Goal: Information Seeking & Learning: Learn about a topic

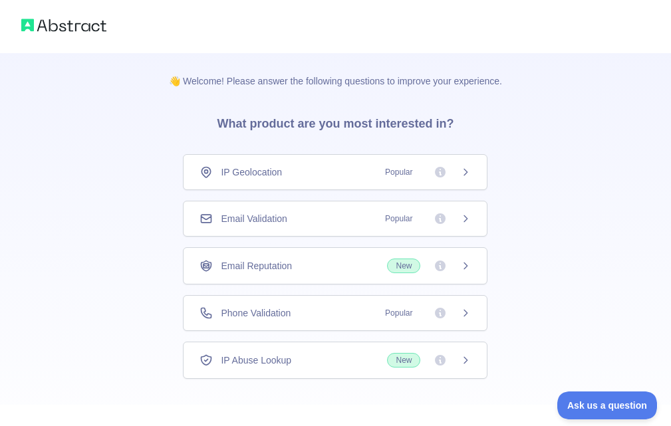
click at [368, 269] on div "Email Reputation New" at bounding box center [334, 266] width 271 height 15
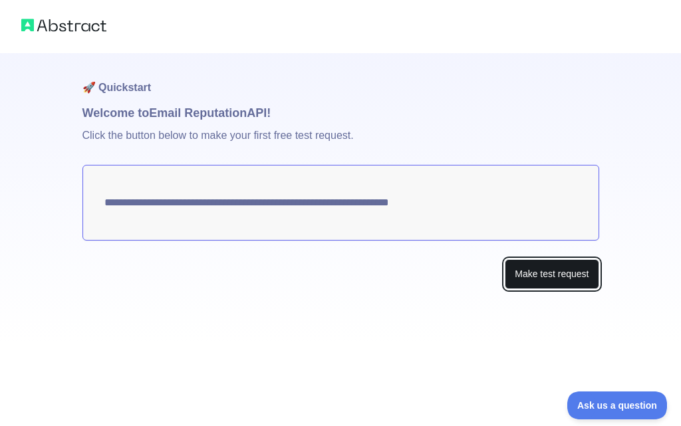
click at [564, 277] on button "Make test request" at bounding box center [552, 274] width 94 height 30
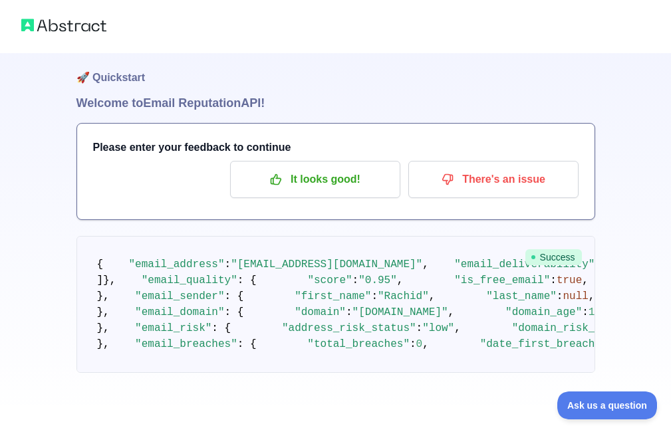
scroll to position [133, 0]
drag, startPoint x: 228, startPoint y: 162, endPoint x: 336, endPoint y: 162, distance: 107.7
click at [334, 259] on span ""[EMAIL_ADDRESS][DOMAIN_NAME]"" at bounding box center [326, 265] width 191 height 12
click at [350, 259] on span ""[EMAIL_ADDRESS][DOMAIN_NAME]"" at bounding box center [326, 265] width 191 height 12
drag, startPoint x: 160, startPoint y: 195, endPoint x: 211, endPoint y: 195, distance: 51.2
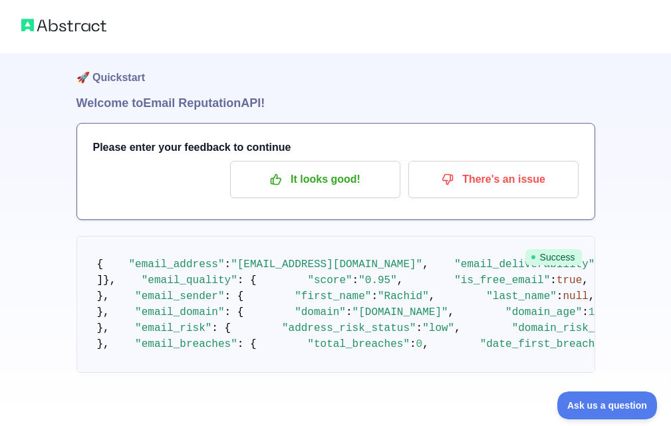
drag, startPoint x: 223, startPoint y: 197, endPoint x: 247, endPoint y: 201, distance: 23.6
click at [242, 236] on pre "{ "email_address" : "[EMAIL_ADDRESS][DOMAIN_NAME]" , "email_deliverability" : {…" at bounding box center [335, 304] width 518 height 137
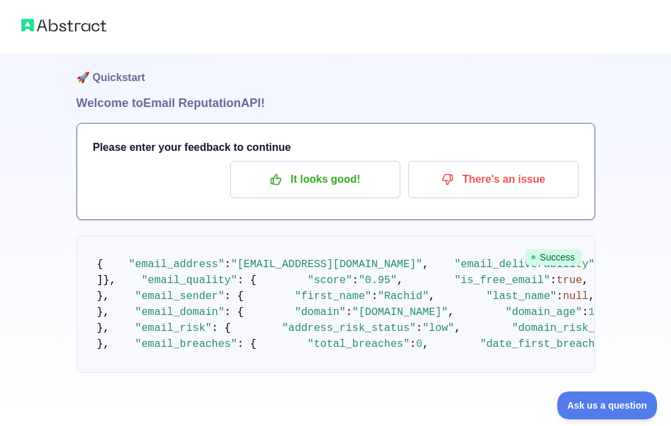
drag, startPoint x: 171, startPoint y: 152, endPoint x: 319, endPoint y: 166, distance: 148.9
drag, startPoint x: 127, startPoint y: 221, endPoint x: 182, endPoint y: 221, distance: 55.2
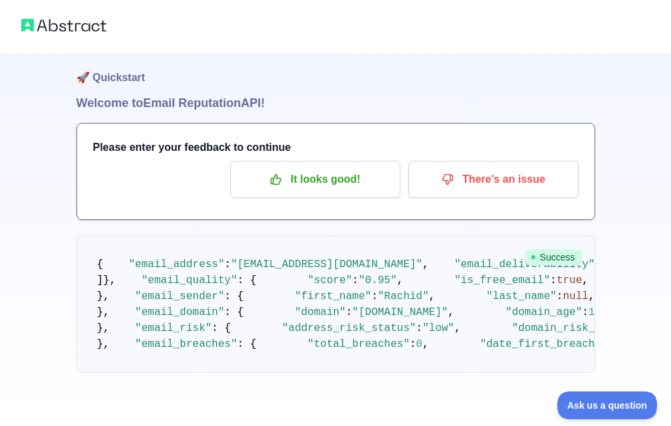
click at [134, 236] on pre "{ "email_address" : "[EMAIL_ADDRESS][DOMAIN_NAME]" , "email_deliverability" : {…" at bounding box center [335, 304] width 518 height 137
click at [221, 267] on pre "{ "email_address" : "[EMAIL_ADDRESS][DOMAIN_NAME]" , "email_deliverability" : {…" at bounding box center [335, 304] width 518 height 137
drag, startPoint x: 178, startPoint y: 288, endPoint x: 213, endPoint y: 283, distance: 34.9
click at [213, 284] on pre "{ "email_address" : "[EMAIL_ADDRESS][DOMAIN_NAME]" , "email_deliverability" : {…" at bounding box center [335, 304] width 518 height 137
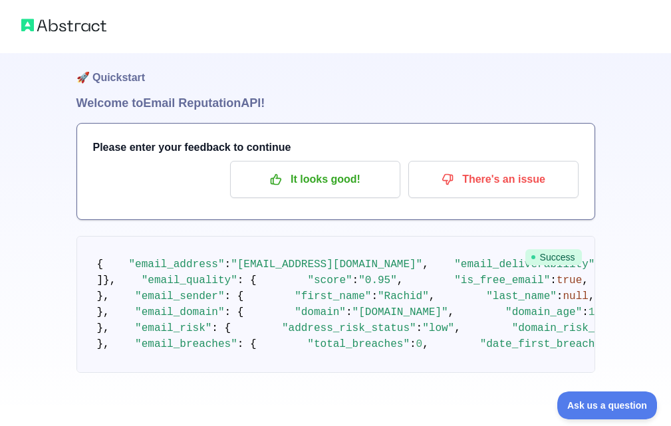
drag, startPoint x: 165, startPoint y: 293, endPoint x: 191, endPoint y: 290, distance: 26.8
drag, startPoint x: 175, startPoint y: 313, endPoint x: 184, endPoint y: 314, distance: 9.4
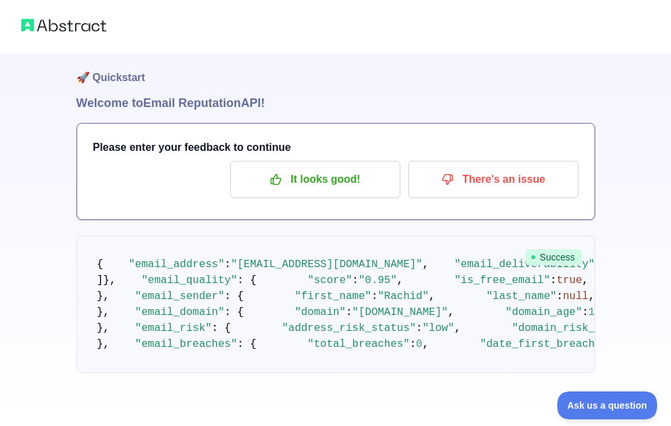
drag, startPoint x: 150, startPoint y: 334, endPoint x: 207, endPoint y: 326, distance: 57.7
drag, startPoint x: 153, startPoint y: 221, endPoint x: 233, endPoint y: 221, distance: 79.8
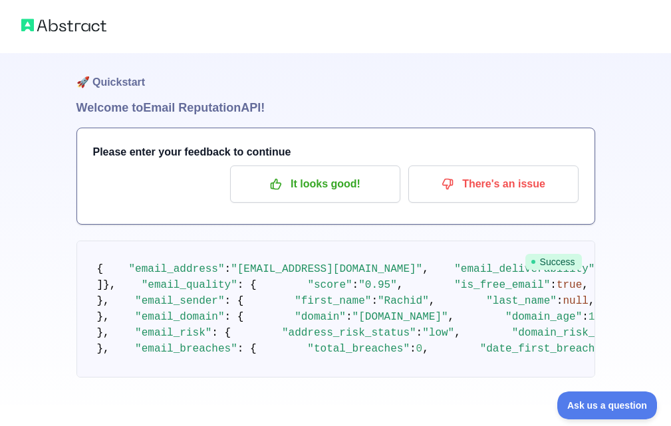
scroll to position [0, 0]
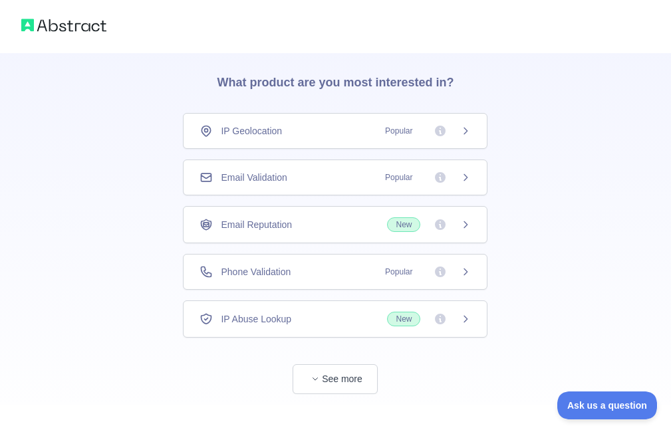
scroll to position [62, 0]
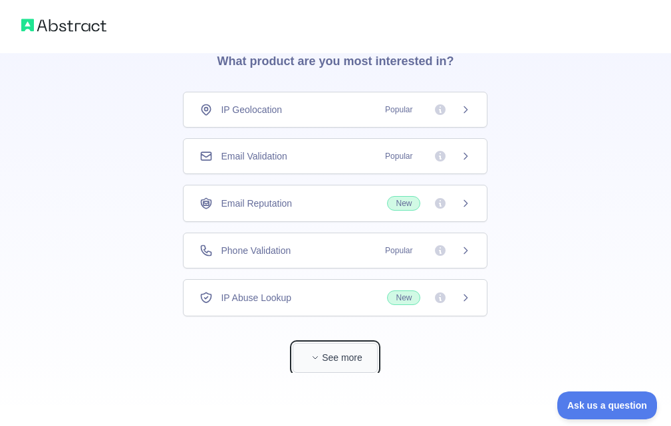
click at [293, 358] on button "See more" at bounding box center [334, 358] width 85 height 30
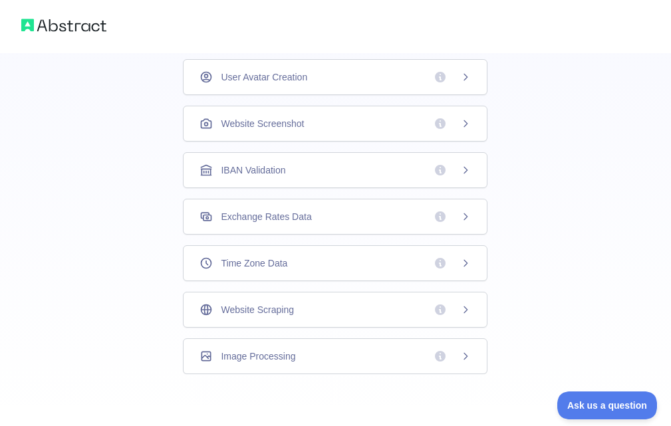
scroll to position [419, 0]
click at [274, 313] on span "Website Scraping" at bounding box center [257, 308] width 72 height 13
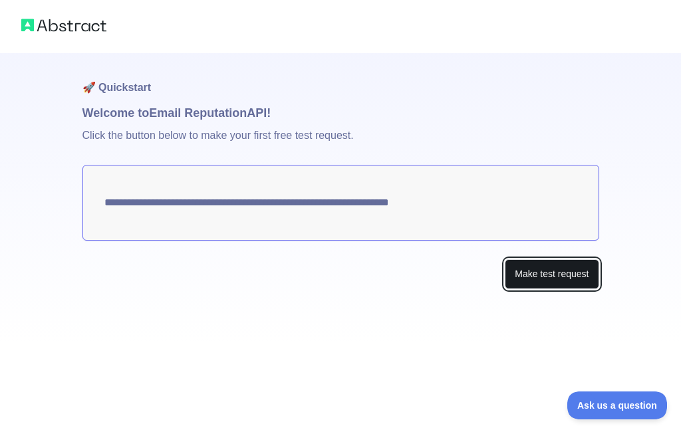
click at [531, 273] on button "Make test request" at bounding box center [552, 274] width 94 height 30
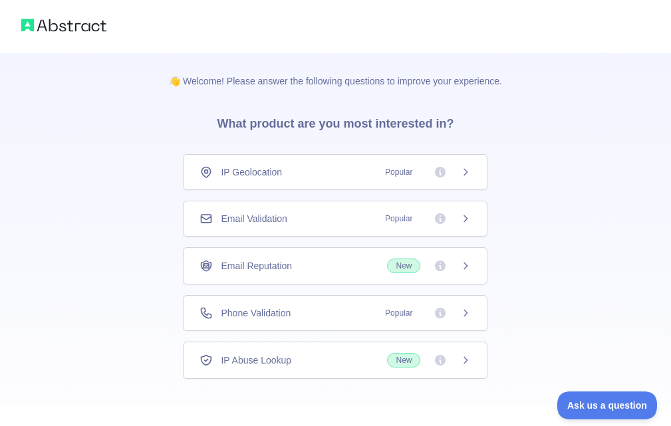
scroll to position [62, 0]
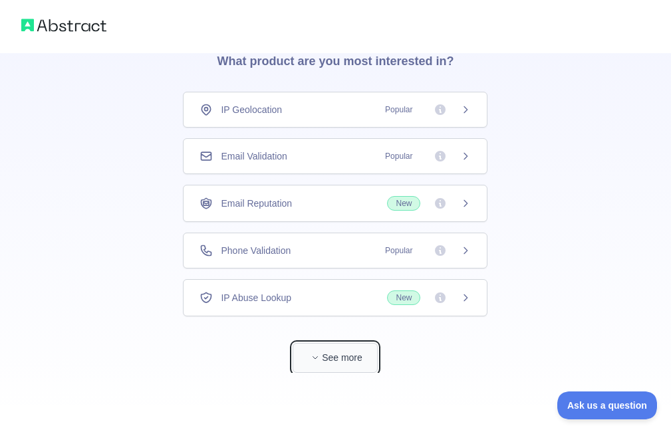
click at [337, 353] on button "See more" at bounding box center [334, 358] width 85 height 30
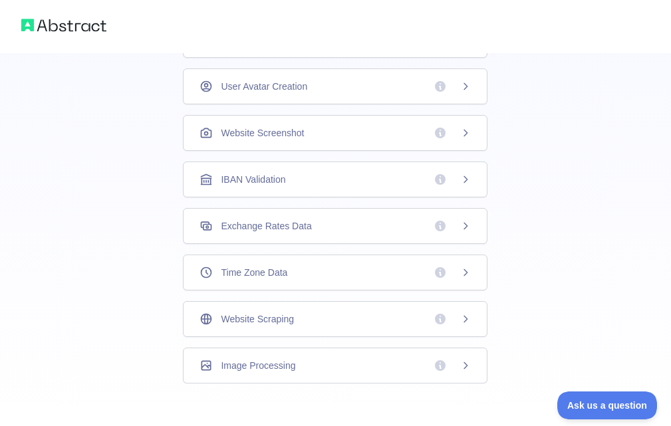
scroll to position [419, 0]
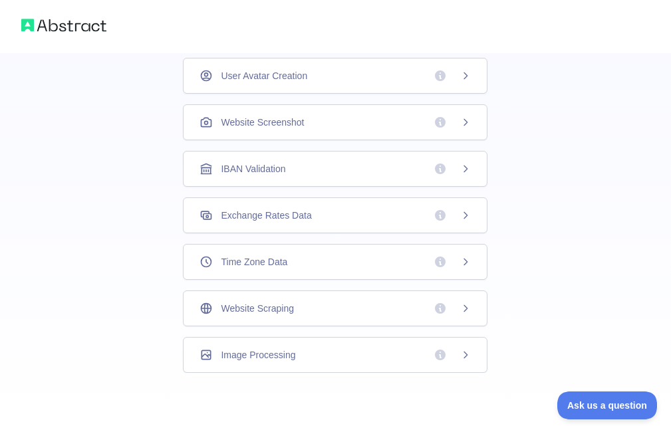
click at [273, 304] on span "Website Scraping" at bounding box center [257, 308] width 72 height 13
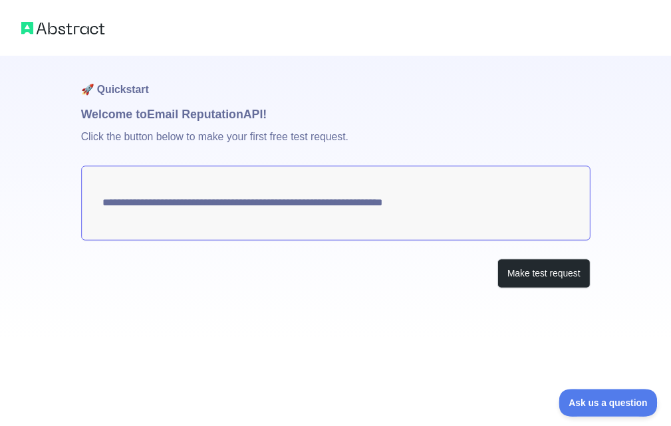
scroll to position [62, 0]
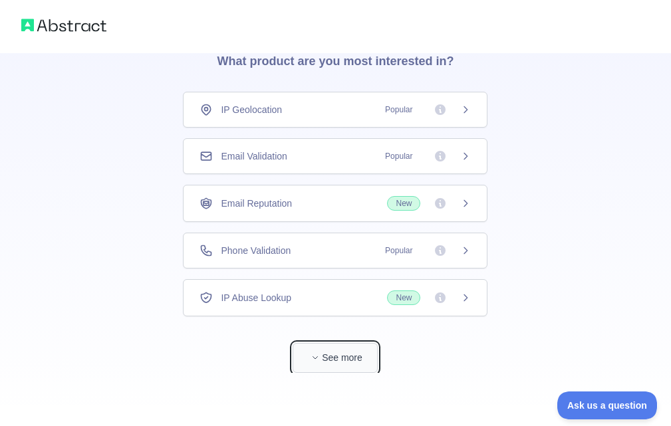
click at [339, 362] on button "See more" at bounding box center [334, 358] width 85 height 30
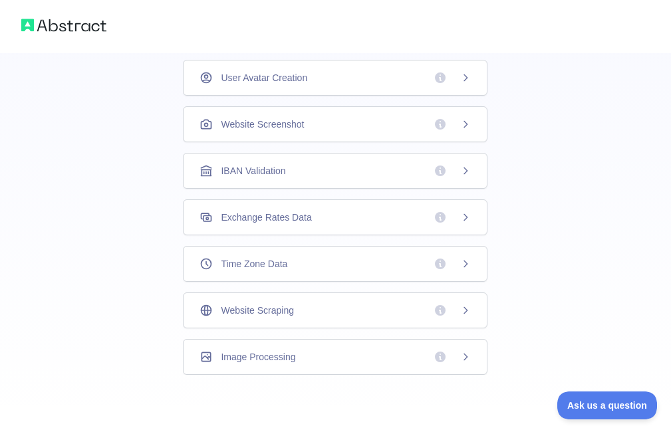
scroll to position [419, 0]
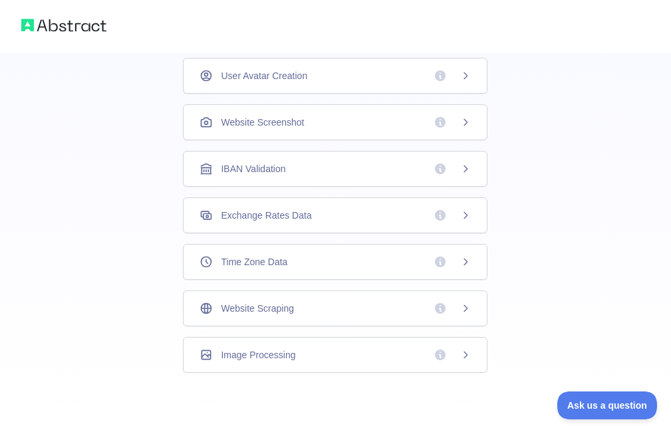
drag, startPoint x: 264, startPoint y: 306, endPoint x: 412, endPoint y: 320, distance: 148.9
drag, startPoint x: 412, startPoint y: 320, endPoint x: 457, endPoint y: 316, distance: 45.4
click at [457, 316] on div "Website Scraping" at bounding box center [335, 308] width 304 height 36
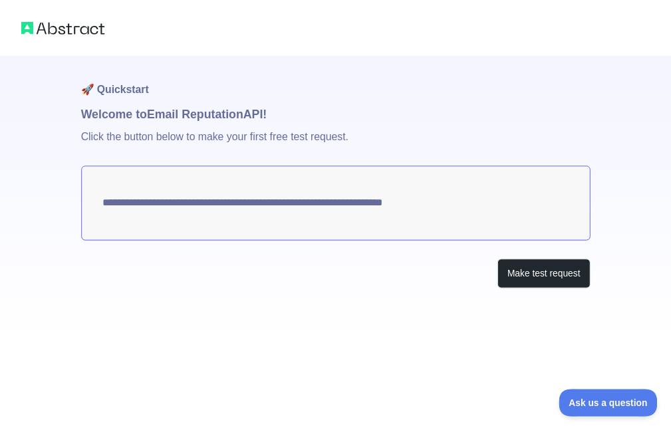
scroll to position [62, 0]
